Goal: Task Accomplishment & Management: Manage account settings

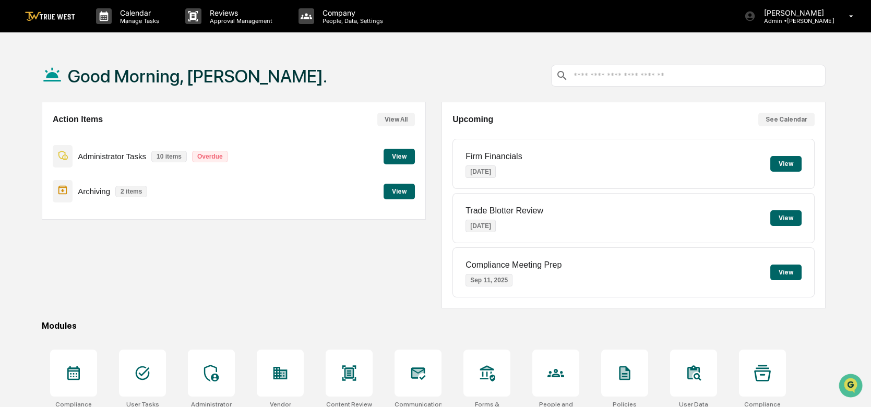
click at [401, 155] on button "View" at bounding box center [399, 157] width 31 height 16
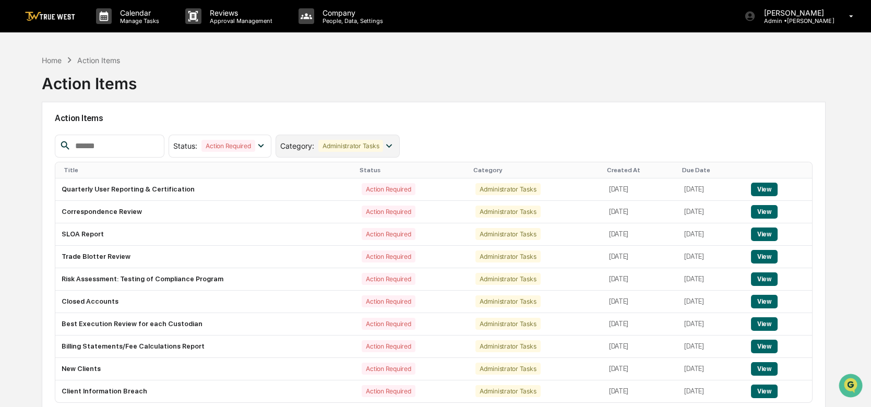
click at [394, 146] on icon at bounding box center [388, 145] width 11 height 11
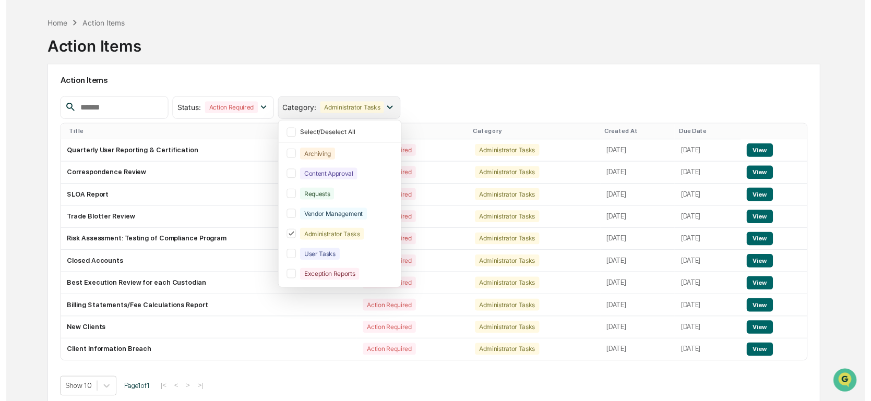
scroll to position [49, 0]
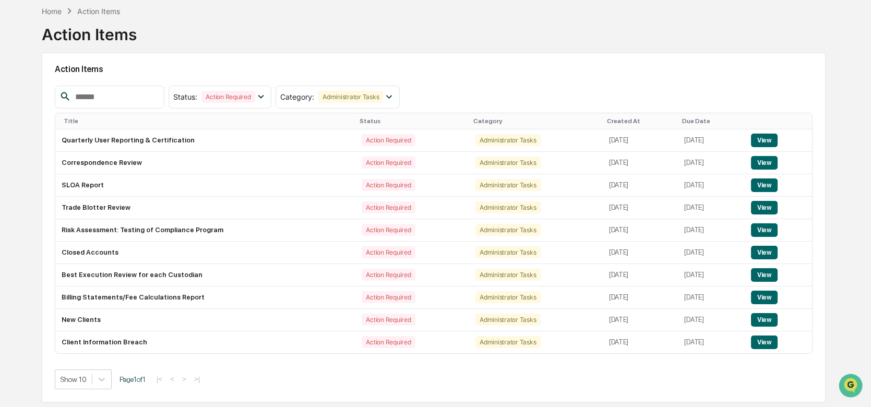
click at [528, 83] on div "Action Items Status : Action Required Select/Deselect All Action Required Resol…" at bounding box center [434, 228] width 784 height 350
click at [759, 134] on button "View" at bounding box center [764, 141] width 27 height 14
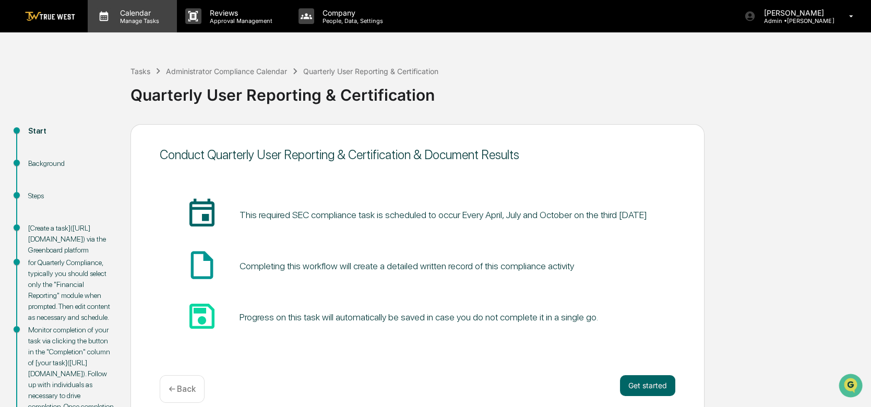
scroll to position [49, 0]
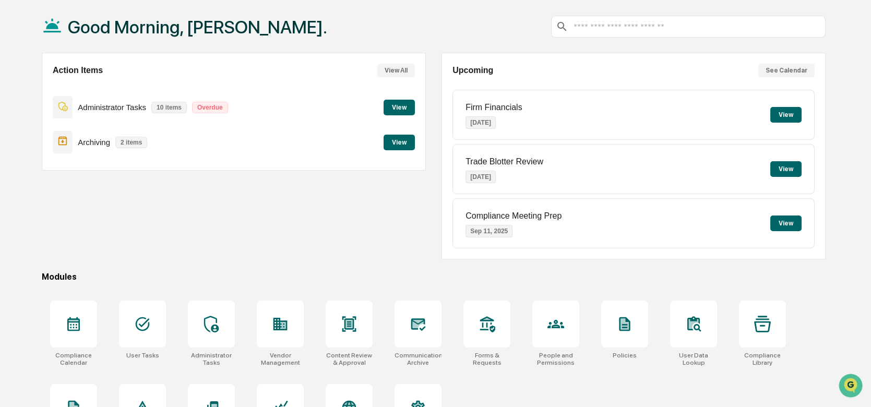
click at [399, 109] on button "View" at bounding box center [399, 108] width 31 height 16
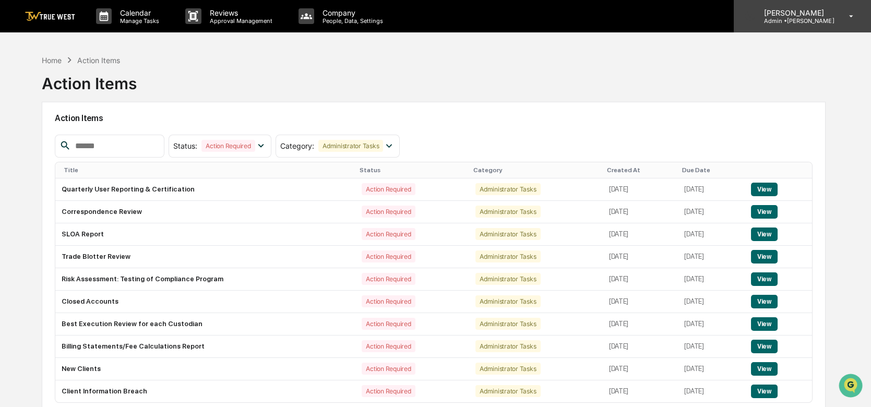
click at [848, 12] on icon at bounding box center [851, 16] width 18 height 10
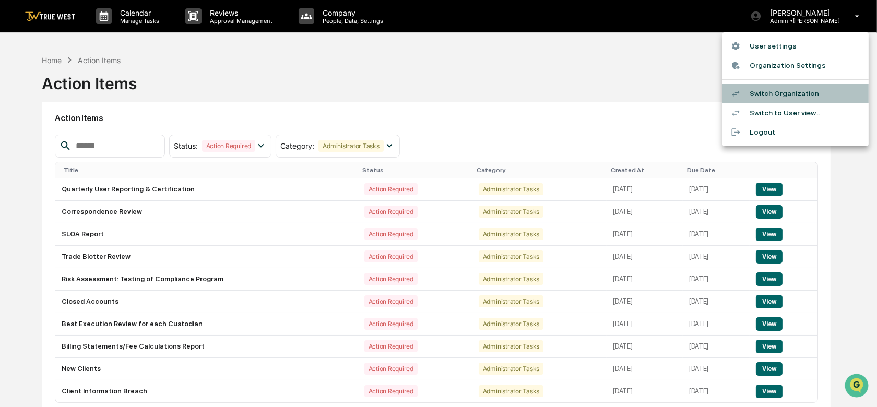
click at [782, 90] on li "Switch Organization" at bounding box center [795, 93] width 146 height 19
